Goal: Task Accomplishment & Management: Manage account settings

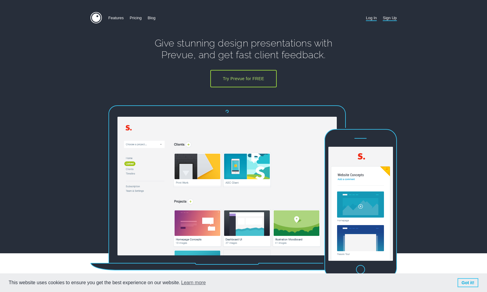
click at [374, 18] on link "Log In" at bounding box center [371, 18] width 11 height 12
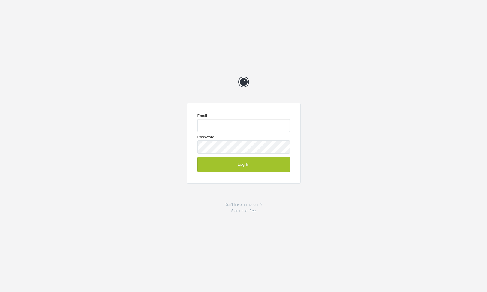
type input "chrisg@cg-design.co.uk"
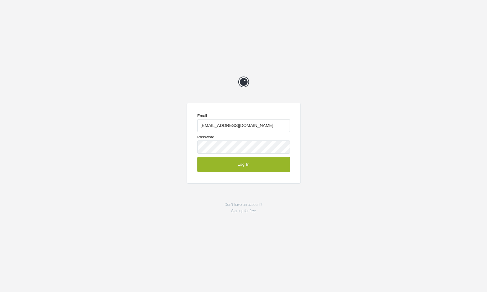
click at [252, 161] on button "Log In" at bounding box center [243, 165] width 92 height 16
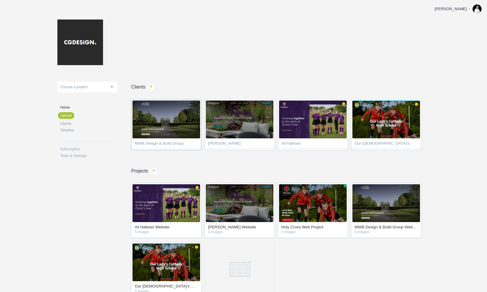
click at [161, 143] on span "MWB Design & Build Group" at bounding box center [166, 144] width 63 height 6
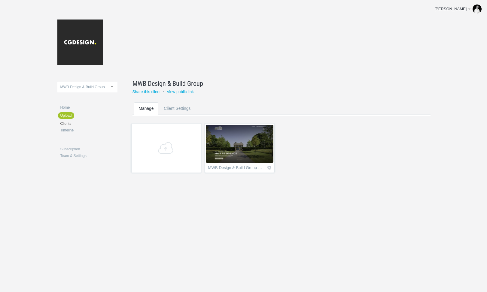
click at [246, 158] on img at bounding box center [240, 144] width 68 height 38
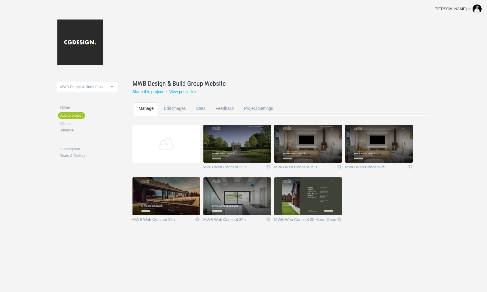
click at [246, 158] on img at bounding box center [237, 144] width 68 height 38
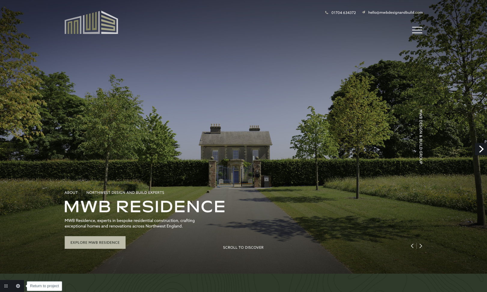
click at [3, 284] on link "Return to project" at bounding box center [6, 286] width 12 height 12
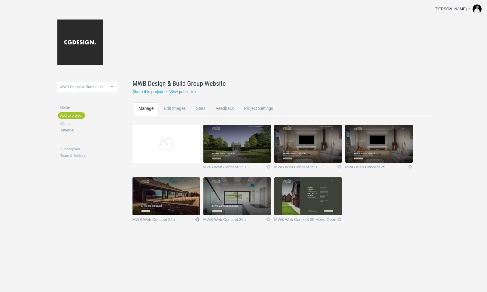
click at [197, 219] on link "Icon" at bounding box center [197, 219] width 5 height 5
click at [181, 209] on link "Delete" at bounding box center [185, 208] width 36 height 7
click at [180, 209] on link "Yeah I'm sure" at bounding box center [185, 208] width 36 height 7
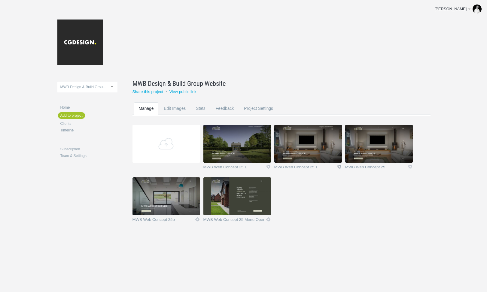
click at [341, 166] on link "Icon" at bounding box center [338, 166] width 5 height 5
click at [297, 151] on img at bounding box center [308, 144] width 68 height 38
click at [340, 166] on link "Icon" at bounding box center [338, 166] width 5 height 5
click at [321, 155] on link "Delete" at bounding box center [327, 156] width 36 height 7
click at [321, 156] on link "Yeah I'm sure" at bounding box center [327, 156] width 36 height 7
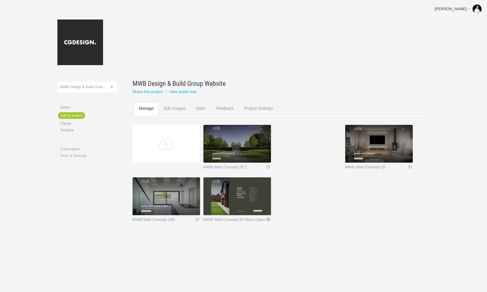
click at [270, 218] on link "Icon" at bounding box center [267, 219] width 5 height 5
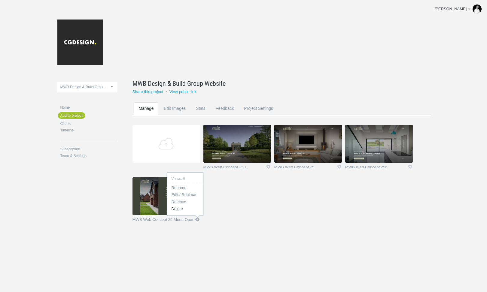
click at [178, 208] on link "Delete" at bounding box center [185, 208] width 36 height 7
click at [183, 208] on link "Yeah I'm sure" at bounding box center [185, 208] width 36 height 7
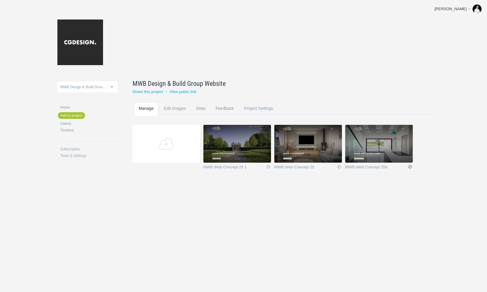
click at [410, 167] on link "Icon" at bounding box center [409, 166] width 5 height 5
click at [392, 158] on link "Delete" at bounding box center [398, 156] width 36 height 7
click at [392, 158] on link "Yeah I'm sure" at bounding box center [398, 156] width 36 height 7
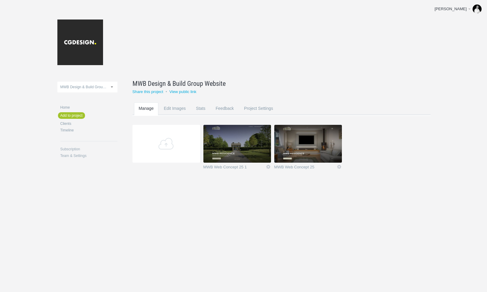
click at [318, 147] on img at bounding box center [308, 144] width 68 height 38
click at [241, 142] on img at bounding box center [237, 144] width 68 height 38
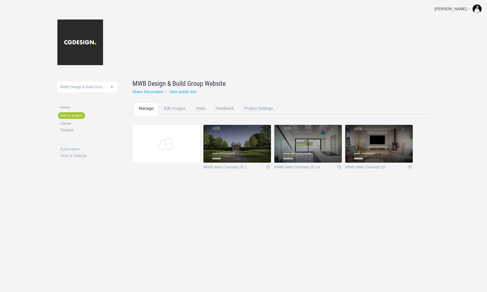
click at [297, 153] on img at bounding box center [308, 144] width 68 height 38
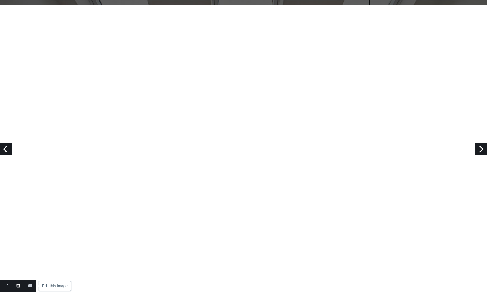
click at [15, 288] on link "Edit this image" at bounding box center [18, 286] width 12 height 12
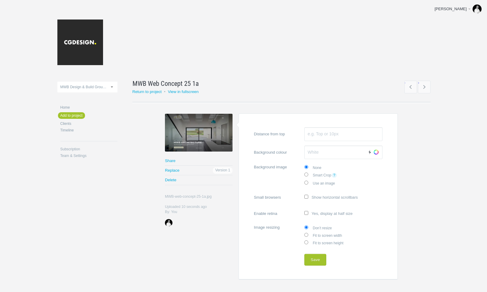
click at [316, 234] on label "Fit to screen width" at bounding box center [343, 235] width 78 height 8
click at [308, 234] on input "Fit to screen width" at bounding box center [306, 235] width 4 height 4
radio input "true"
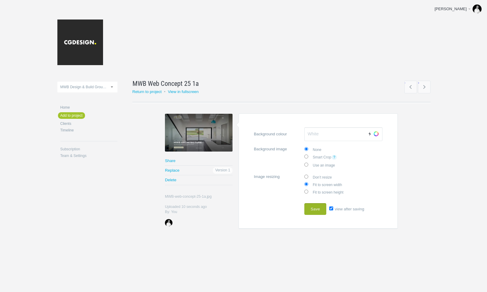
click at [315, 209] on button "Save" at bounding box center [315, 209] width 22 height 12
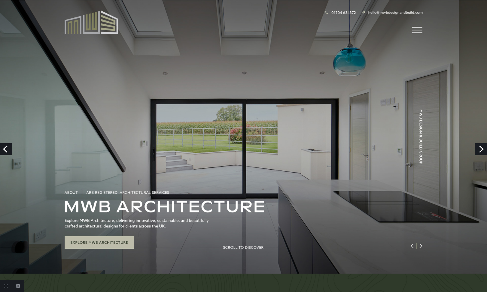
click at [6, 146] on link "Previous" at bounding box center [6, 149] width 12 height 12
